Goal: Task Accomplishment & Management: Use online tool/utility

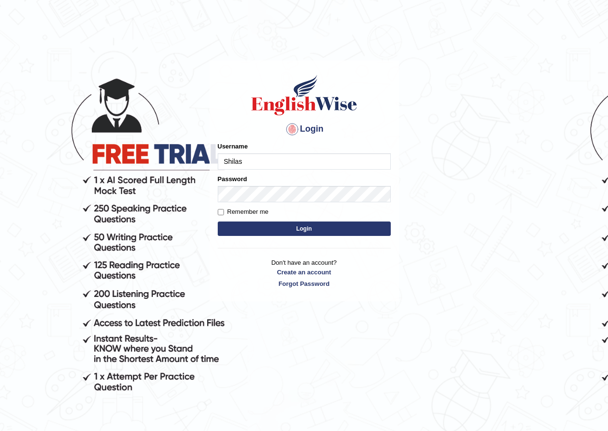
type input "Shilas"
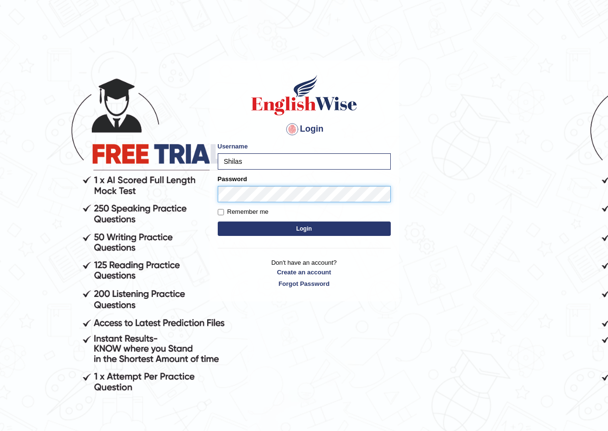
click at [218, 222] on button "Login" at bounding box center [304, 229] width 173 height 14
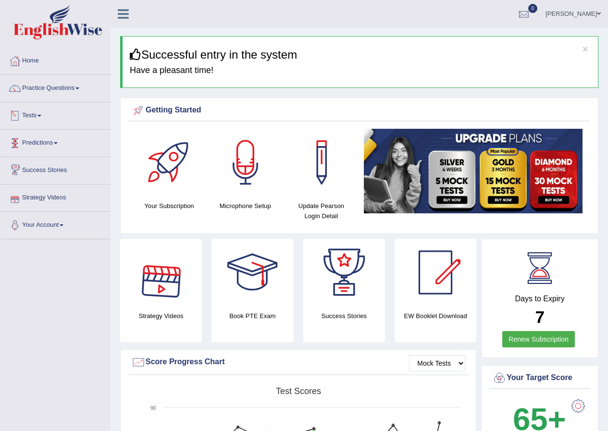
click at [38, 115] on link "Tests" at bounding box center [55, 114] width 110 height 24
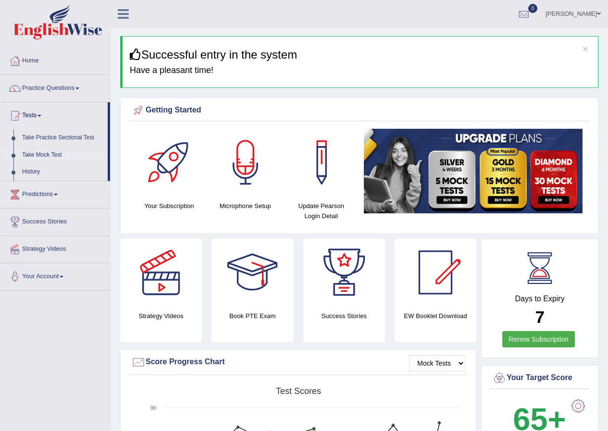
click at [40, 149] on link "Take Mock Test" at bounding box center [63, 155] width 90 height 17
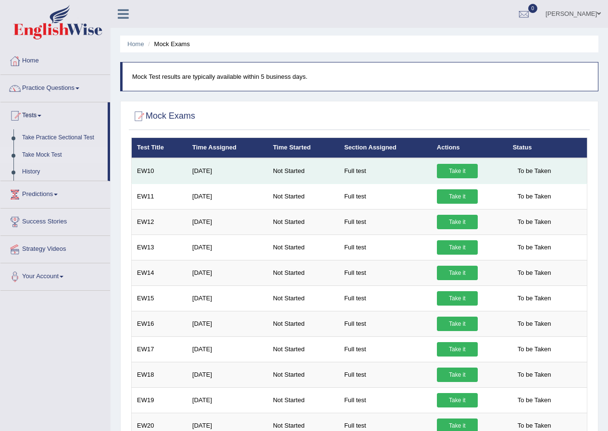
click at [446, 173] on link "Take it" at bounding box center [457, 171] width 41 height 14
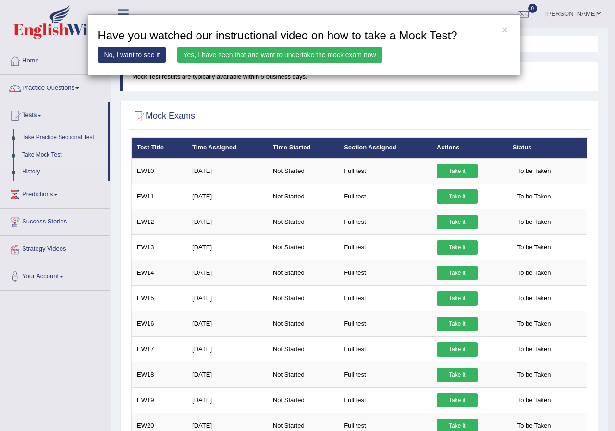
click at [303, 53] on link "Yes, I have seen that and want to undertake the mock exam now" at bounding box center [279, 55] width 205 height 16
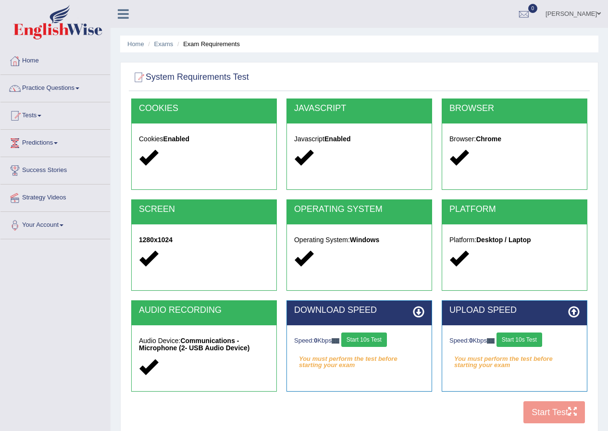
click at [379, 339] on button "Start 10s Test" at bounding box center [364, 340] width 46 height 14
click at [526, 340] on button "Start 10s Test" at bounding box center [519, 340] width 46 height 14
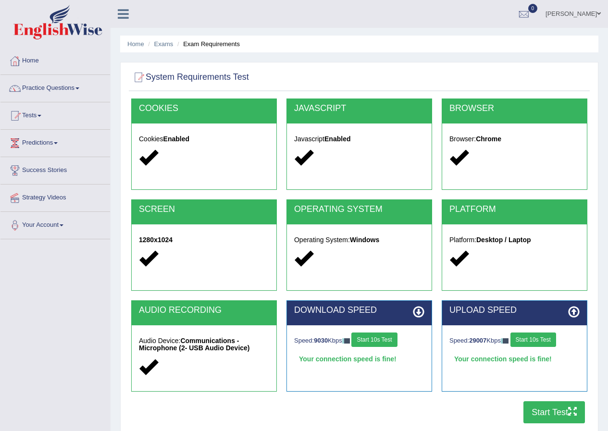
click at [557, 415] on button "Start Test" at bounding box center [554, 412] width 62 height 22
